Goal: Navigation & Orientation: Find specific page/section

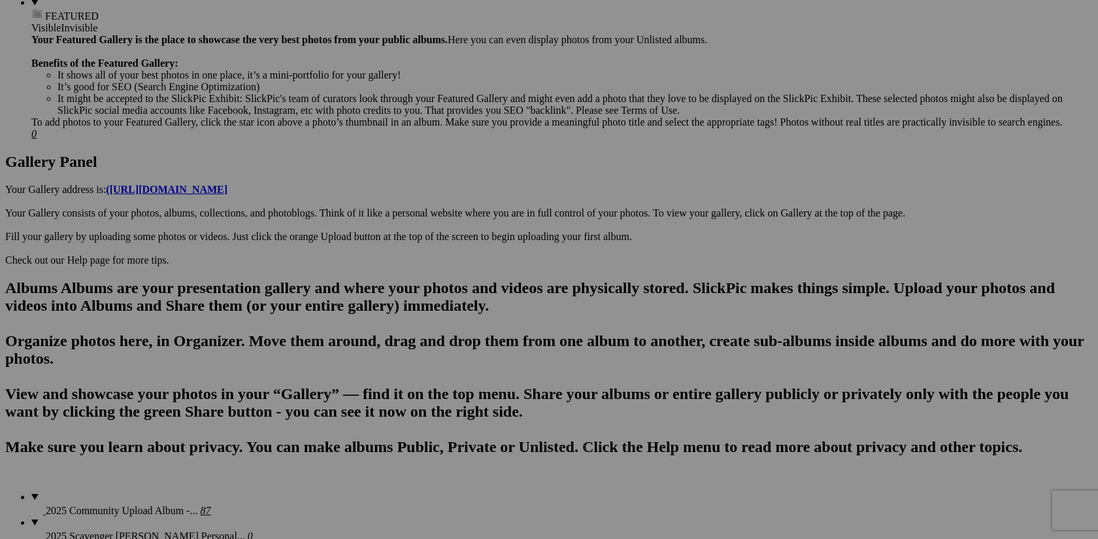
scroll to position [546, 0]
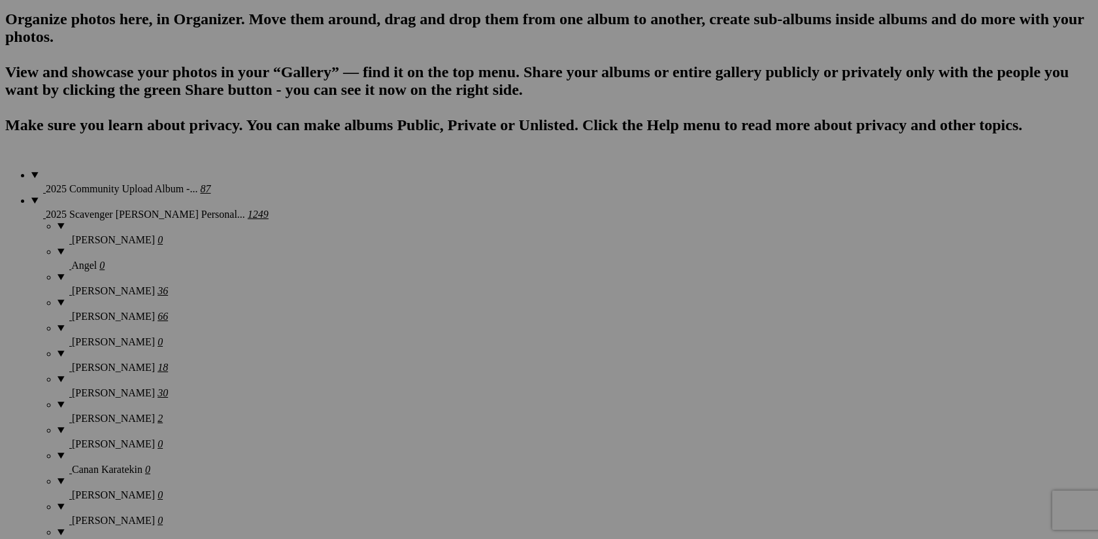
scroll to position [1154, 0]
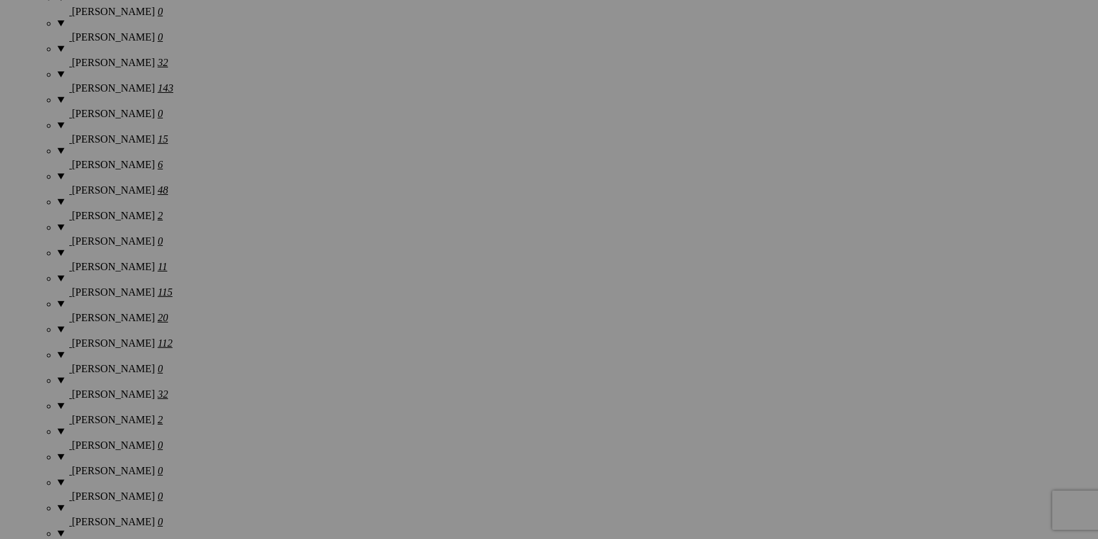
scroll to position [1395, 0]
